Goal: Transaction & Acquisition: Purchase product/service

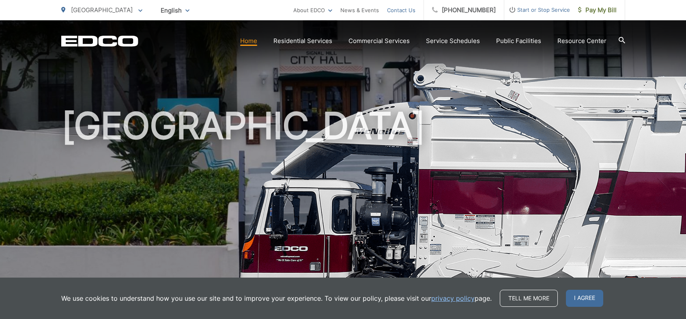
click at [402, 9] on link "Contact Us" at bounding box center [401, 10] width 28 height 10
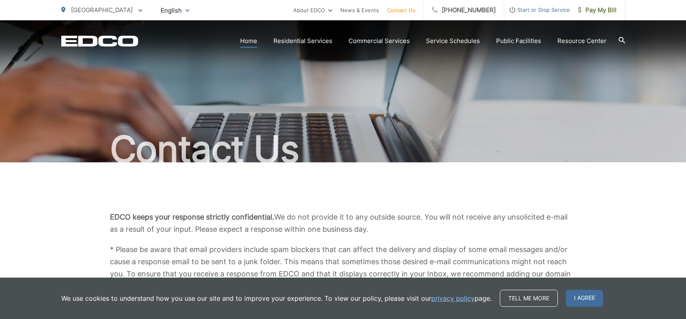
click at [254, 40] on link "Home" at bounding box center [248, 41] width 17 height 10
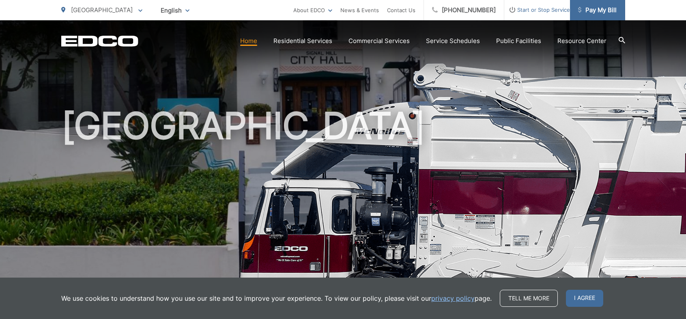
click at [591, 6] on span "Pay My Bill" at bounding box center [597, 10] width 39 height 10
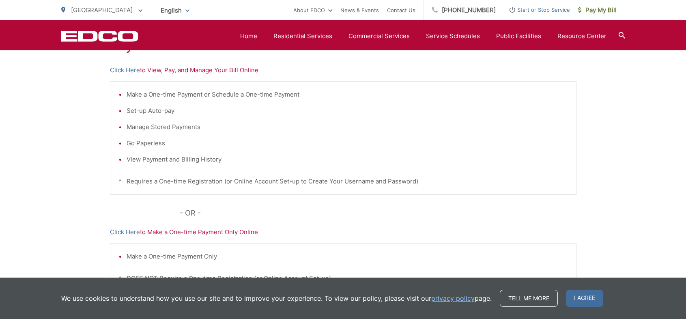
scroll to position [176, 0]
click at [119, 68] on link "Click Here" at bounding box center [125, 69] width 30 height 10
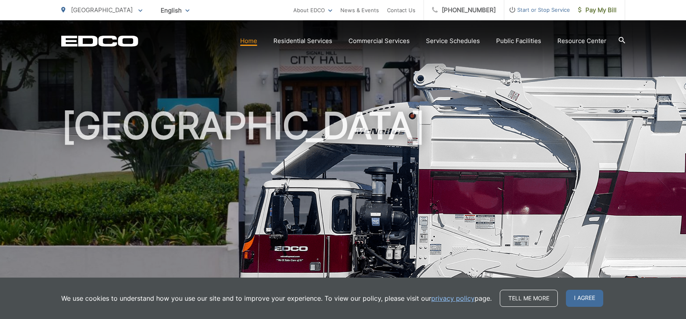
click at [253, 41] on link "Home" at bounding box center [248, 41] width 17 height 10
click at [245, 40] on link "Home" at bounding box center [248, 41] width 17 height 10
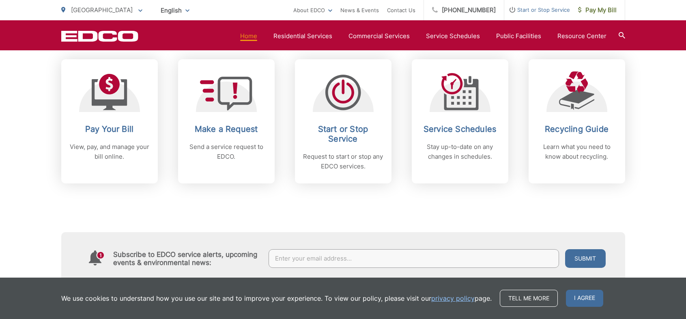
scroll to position [327, 0]
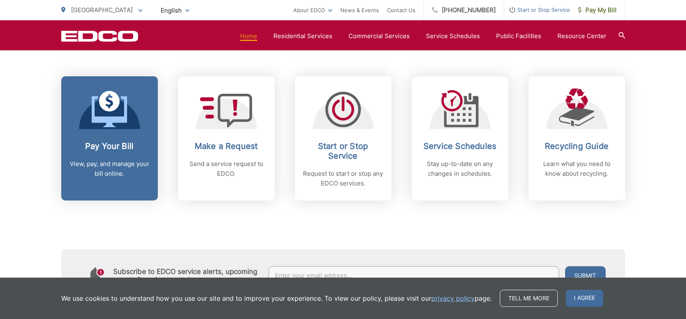
click at [111, 162] on p "View, pay, and manage your bill online." at bounding box center [109, 168] width 80 height 19
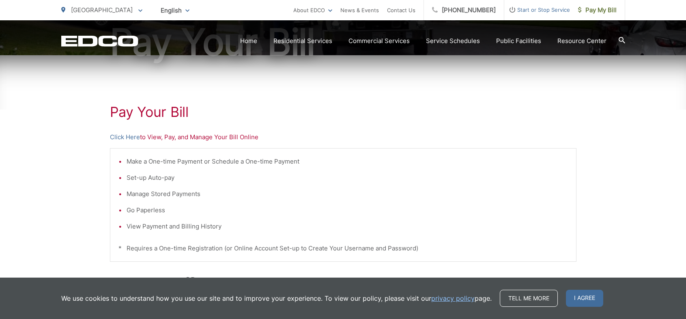
scroll to position [112, 0]
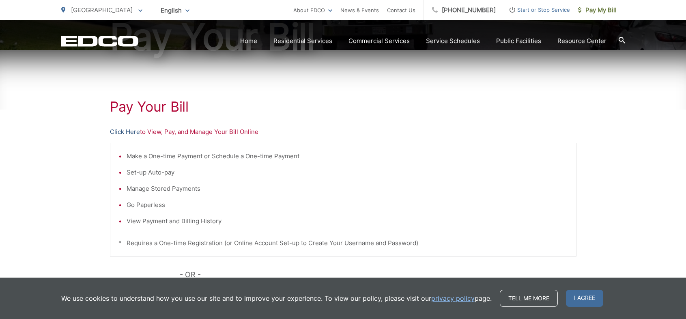
click at [121, 131] on link "Click Here" at bounding box center [125, 132] width 30 height 10
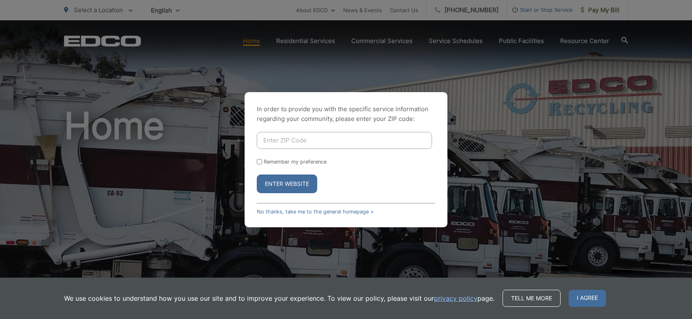
click at [258, 41] on div "In order to provide you with the specific service information regarding your co…" at bounding box center [346, 159] width 692 height 319
click at [302, 38] on div "In order to provide you with the specific service information regarding your co…" at bounding box center [346, 159] width 692 height 319
click at [304, 41] on div "In order to provide you with the specific service information regarding your co…" at bounding box center [346, 159] width 692 height 319
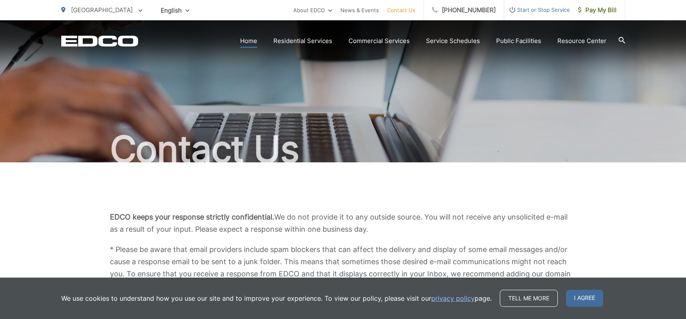
click at [249, 39] on link "Home" at bounding box center [248, 41] width 17 height 10
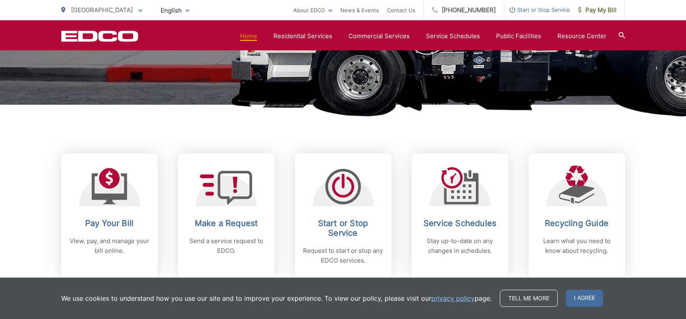
scroll to position [405, 0]
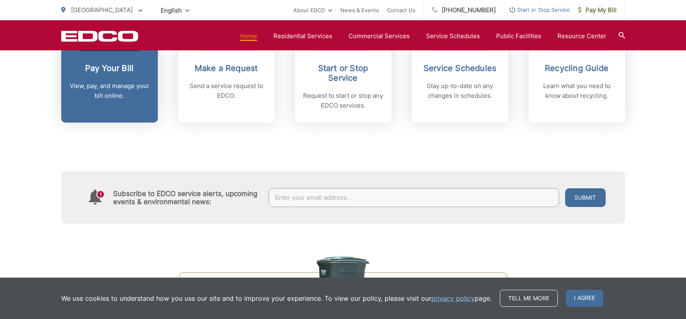
click at [105, 90] on p "View, pay, and manage your bill online." at bounding box center [109, 90] width 80 height 19
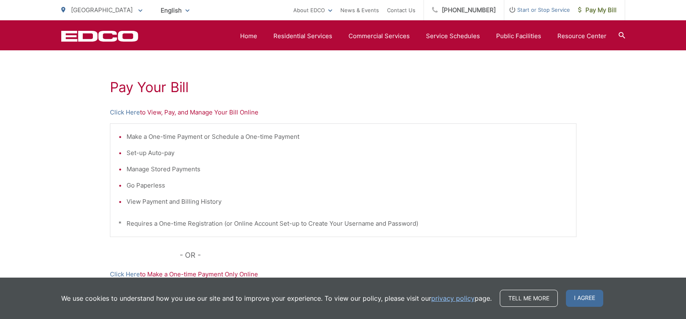
scroll to position [125, 0]
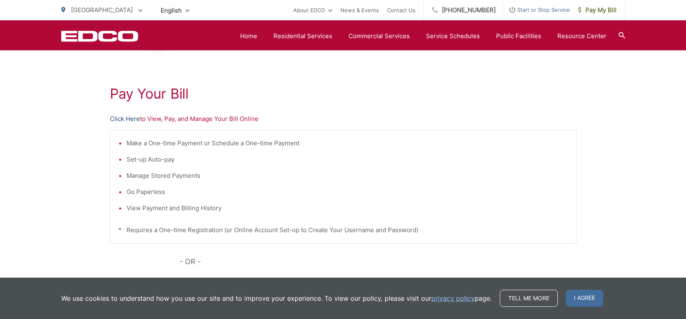
click at [118, 118] on link "Click Here" at bounding box center [125, 119] width 30 height 10
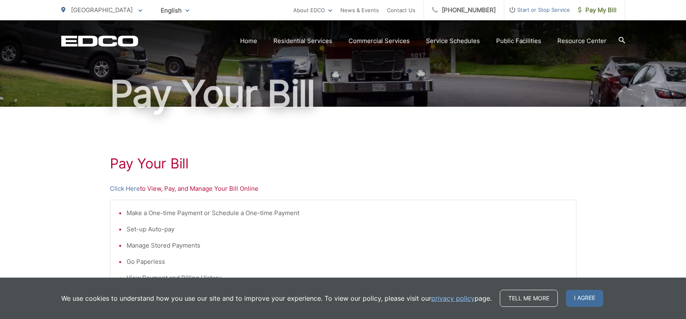
scroll to position [89, 0]
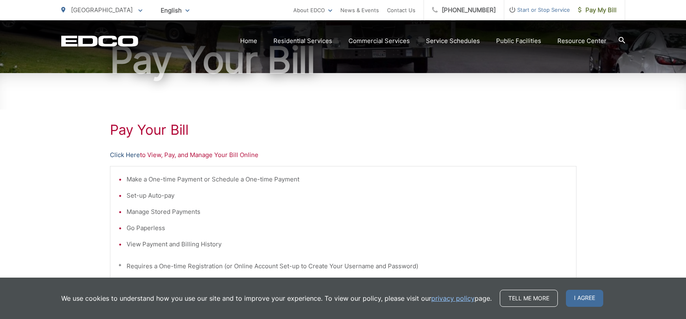
click at [125, 154] on link "Click Here" at bounding box center [125, 155] width 30 height 10
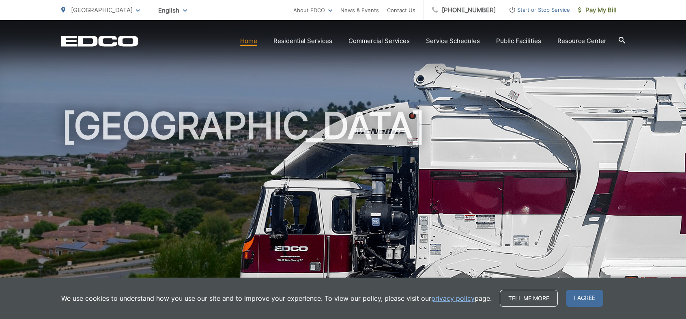
click at [248, 41] on link "Home" at bounding box center [248, 41] width 17 height 10
click at [251, 41] on link "Home" at bounding box center [248, 41] width 17 height 10
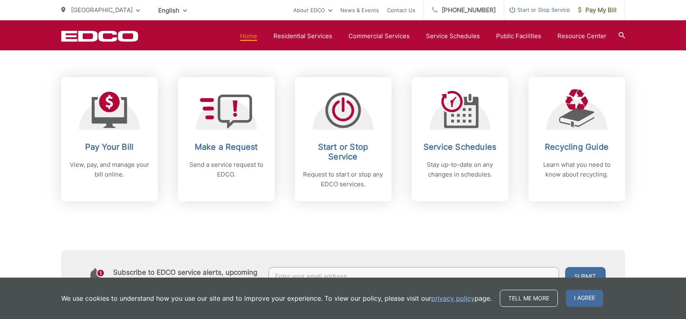
scroll to position [305, 0]
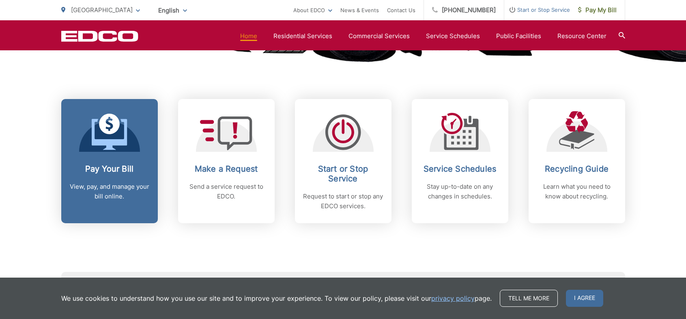
click at [104, 132] on icon at bounding box center [109, 124] width 21 height 21
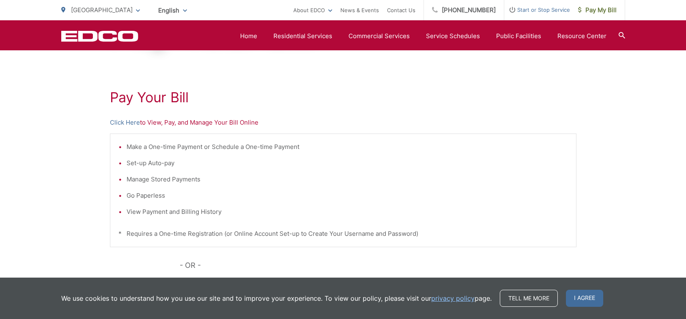
scroll to position [123, 0]
click at [135, 123] on link "Click Here" at bounding box center [125, 122] width 30 height 10
